Goal: Information Seeking & Learning: Learn about a topic

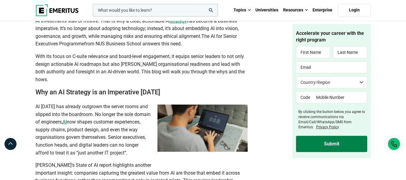
scroll to position [315, 0]
drag, startPoint x: 212, startPoint y: 34, endPoint x: 236, endPoint y: 42, distance: 25.5
click at [236, 42] on p "Around the world, AI is now a board-level agenda. Yet, [PERSON_NAME]’s State of…" at bounding box center [142, 21] width 212 height 54
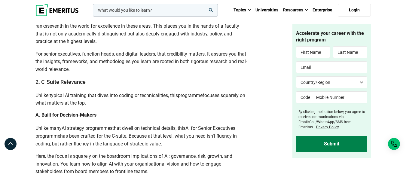
scroll to position [819, 0]
drag, startPoint x: 56, startPoint y: 100, endPoint x: 92, endPoint y: 103, distance: 36.2
click at [92, 98] on span "Unlike typical AI training that dives into coding or technicalities, this" at bounding box center [107, 95] width 143 height 6
click at [112, 85] on h3 "2. C-Suite Relevance" at bounding box center [142, 82] width 212 height 8
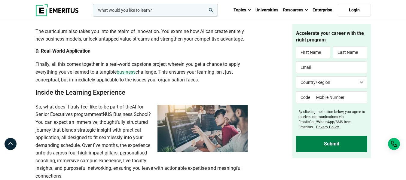
scroll to position [831, 0]
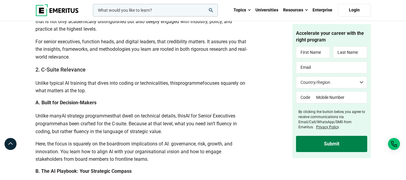
click at [116, 95] on p "Unlike typical AI training that dives into coding or technicalities, this progr…" at bounding box center [142, 86] width 212 height 15
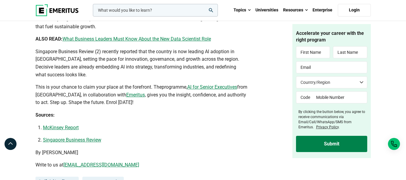
scroll to position [1667, 0]
click at [174, 78] on p "Singapore Business Review (2) recently reported that the country is now leading…" at bounding box center [142, 63] width 212 height 31
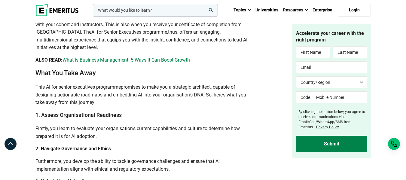
scroll to position [1459, 0]
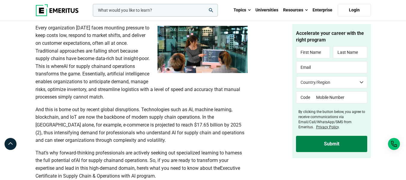
scroll to position [416, 0]
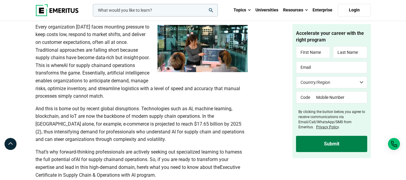
click at [84, 93] on span "and operations transforms the game. Essentially, artificial intelligence enable…" at bounding box center [138, 81] width 205 height 36
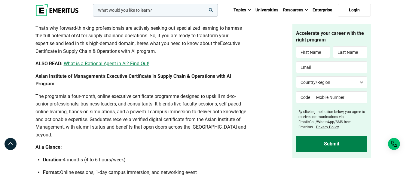
scroll to position [541, 0]
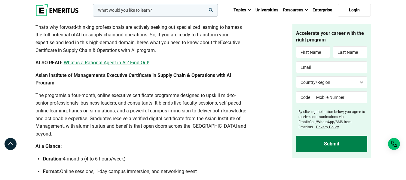
click at [153, 97] on span "is a four-month, online executive certificate programme designed to upskill mid…" at bounding box center [141, 115] width 211 height 44
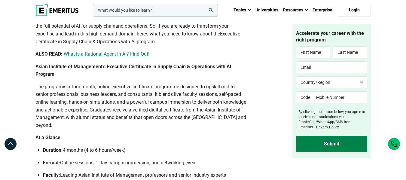
scroll to position [549, 0]
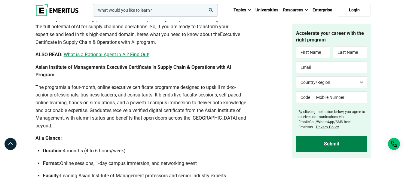
click at [67, 134] on p "At a Glance:" at bounding box center [142, 138] width 212 height 8
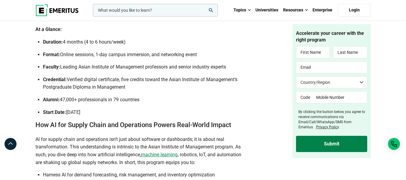
scroll to position [658, 0]
click at [153, 140] on span "AI for supply chain and operations isn’t just about software or dashboards; it …" at bounding box center [138, 146] width 205 height 21
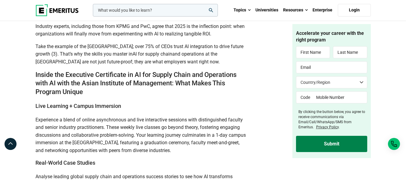
scroll to position [857, 0]
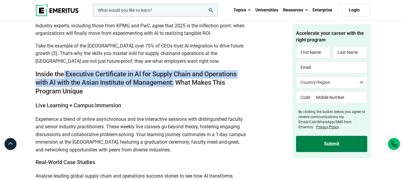
drag, startPoint x: 63, startPoint y: 62, endPoint x: 176, endPoint y: 74, distance: 113.4
click at [176, 74] on h2 "Inside the Executive Certificate in AI for Supply Chain and Operations with AI …" at bounding box center [142, 83] width 212 height 26
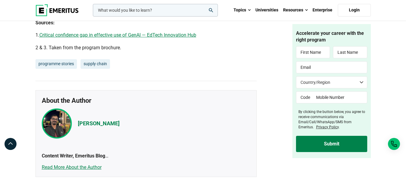
scroll to position [2010, 0]
